Goal: Task Accomplishment & Management: Manage account settings

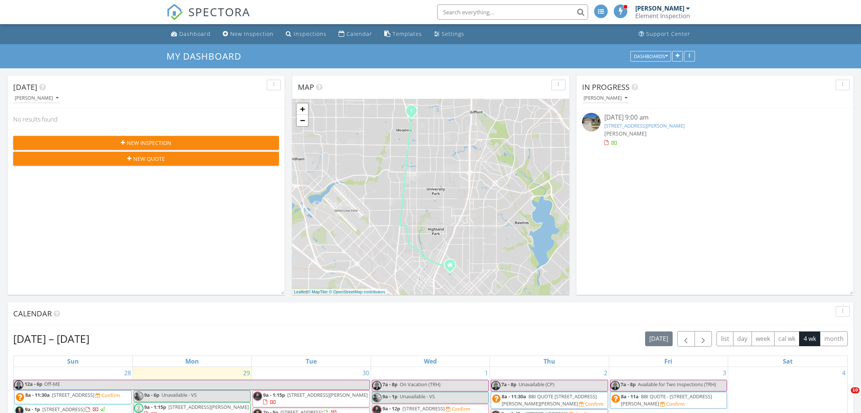
drag, startPoint x: 0, startPoint y: 0, endPoint x: 210, endPoint y: 16, distance: 210.9
click at [210, 16] on span "SPECTORA" at bounding box center [219, 12] width 62 height 16
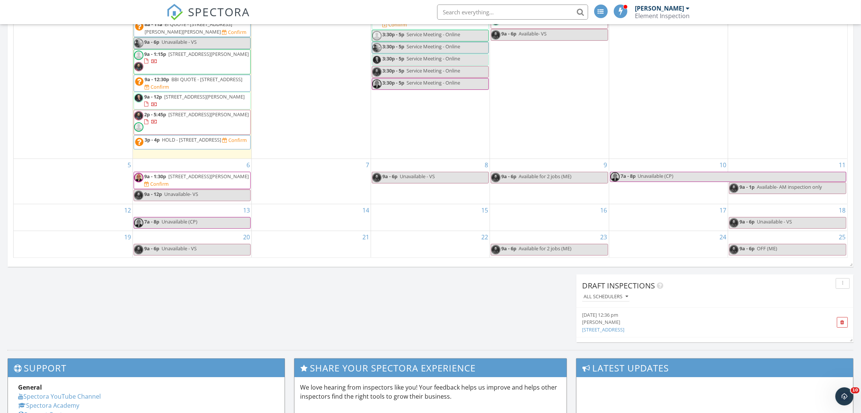
scroll to position [406, 0]
click at [280, 311] on div "[DATE] [PERSON_NAME] 9:00 am [STREET_ADDRESS][PERSON_NAME] [PERSON_NAME] [PERSO…" at bounding box center [430, 6] width 861 height 687
click at [202, 247] on link "9a - 6p Unavailable - VS" at bounding box center [192, 249] width 117 height 12
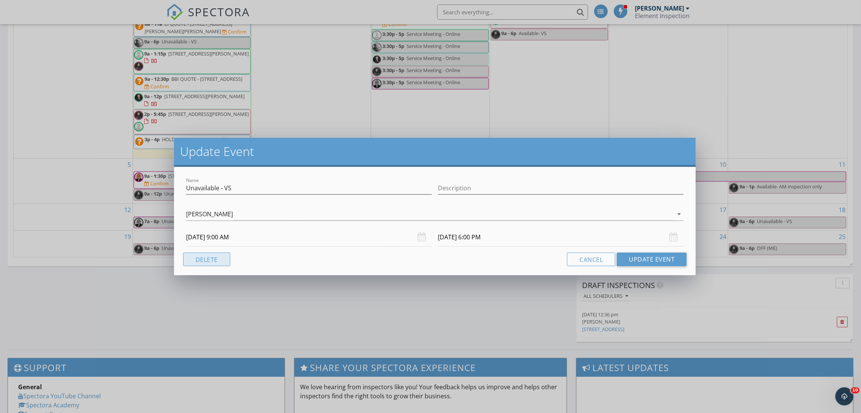
click at [210, 266] on button "Delete" at bounding box center [206, 260] width 47 height 14
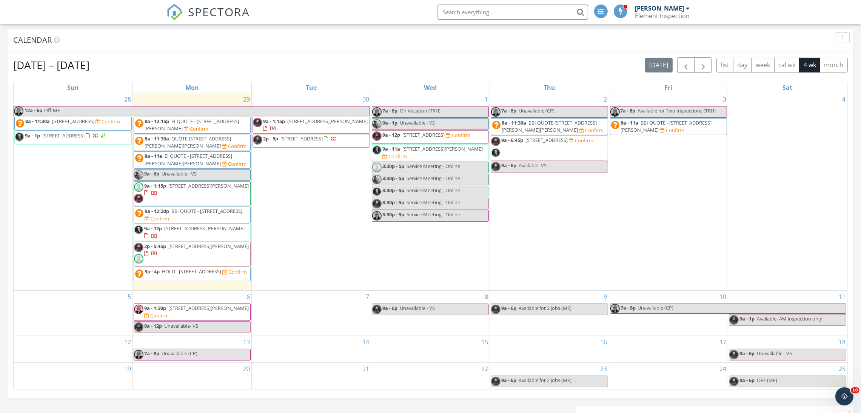
scroll to position [285, 0]
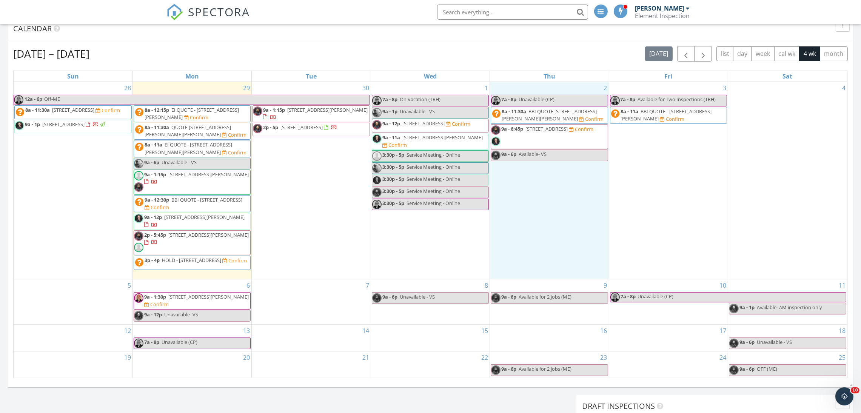
click at [572, 206] on div "2 7a - 8p Unavailable (CP) 8a - 11:30a BBI QUOTE [STREET_ADDRESS][PERSON_NAME][…" at bounding box center [549, 180] width 119 height 197
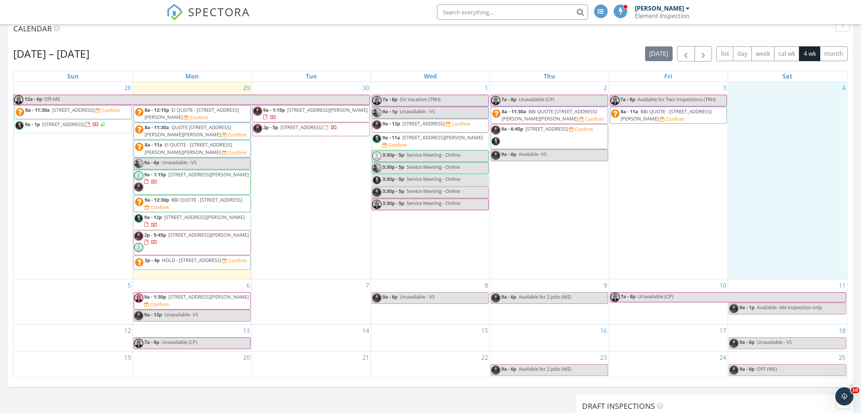
click at [832, 188] on div "4" at bounding box center [787, 180] width 119 height 197
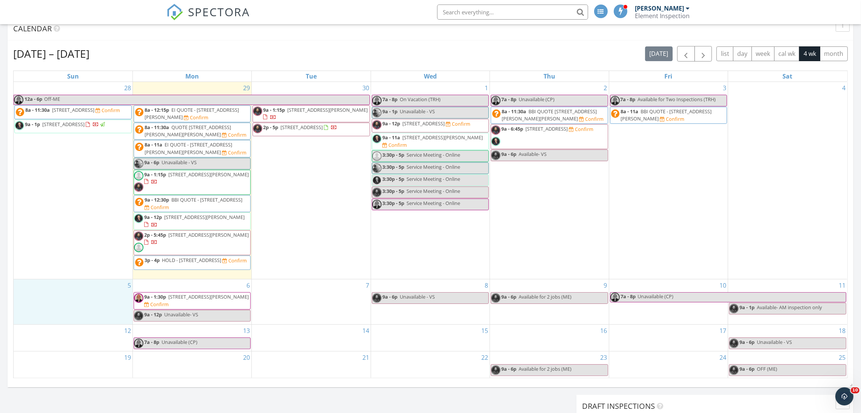
click at [118, 293] on div "5" at bounding box center [73, 301] width 119 height 45
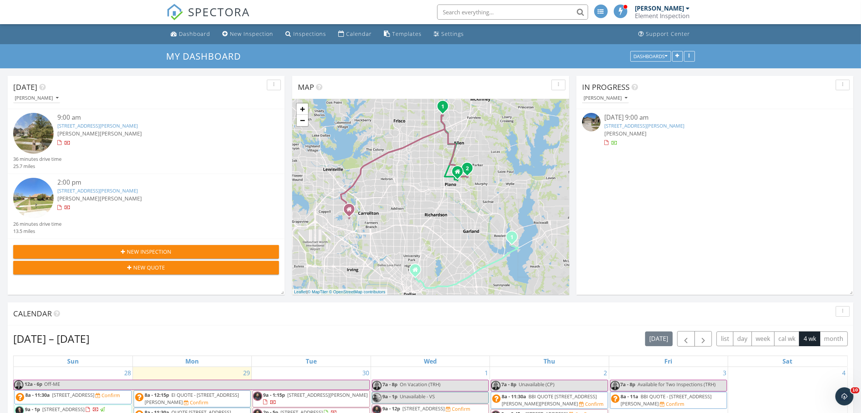
click at [62, 288] on div "[DATE] [PERSON_NAME] 9:00 am [STREET_ADDRESS][PERSON_NAME] [PERSON_NAME] [PERSO…" at bounding box center [146, 185] width 277 height 219
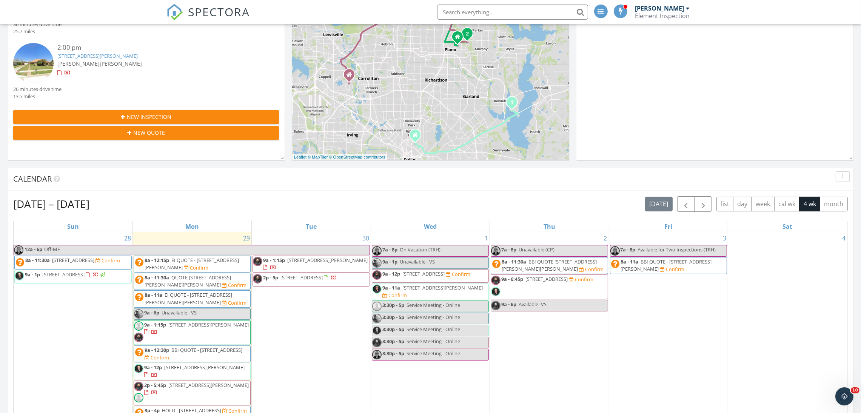
scroll to position [154, 0]
